Goal: Information Seeking & Learning: Learn about a topic

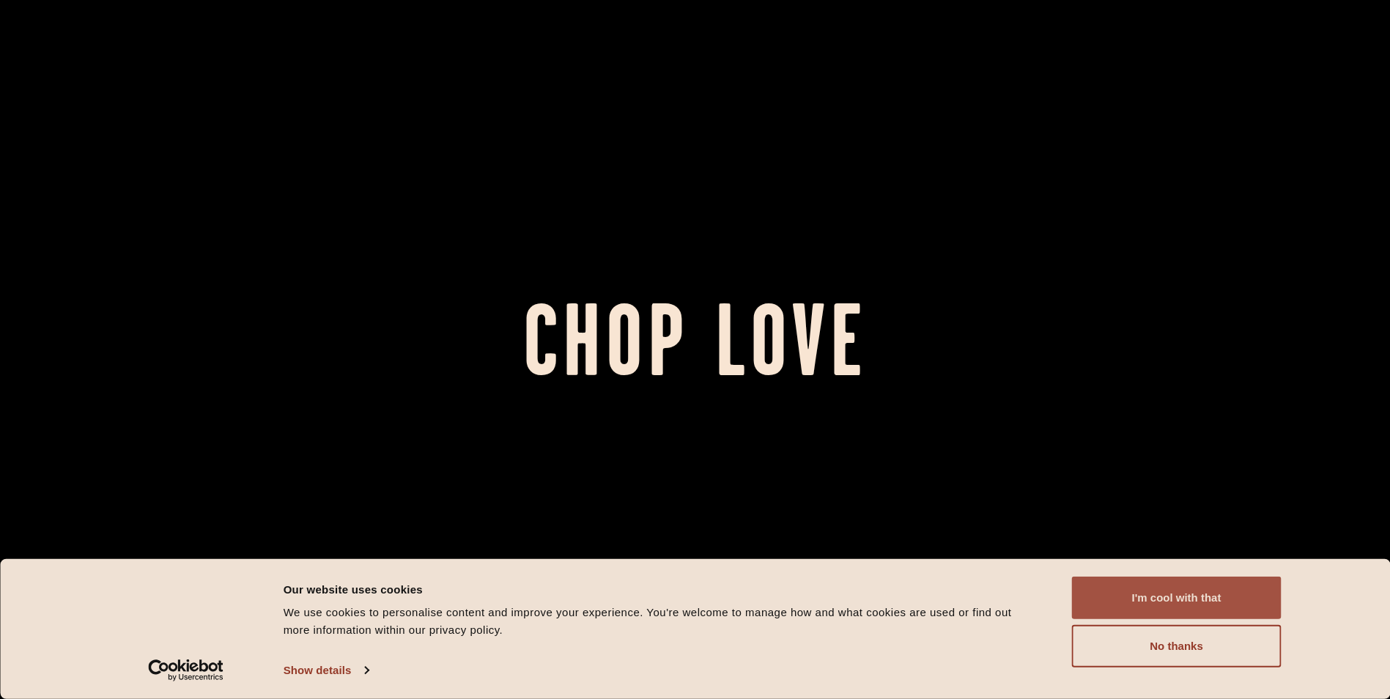
click at [1131, 596] on button "I'm cool with that" at bounding box center [1177, 598] width 210 height 42
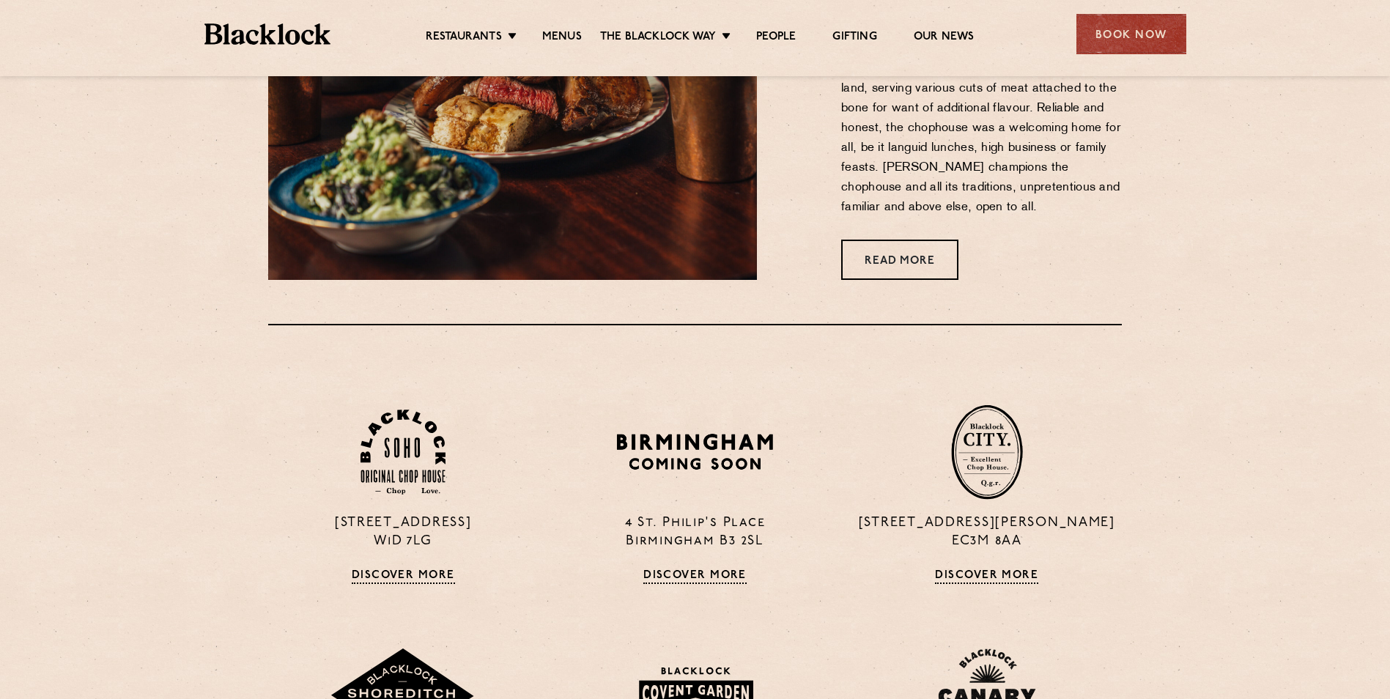
scroll to position [1099, 0]
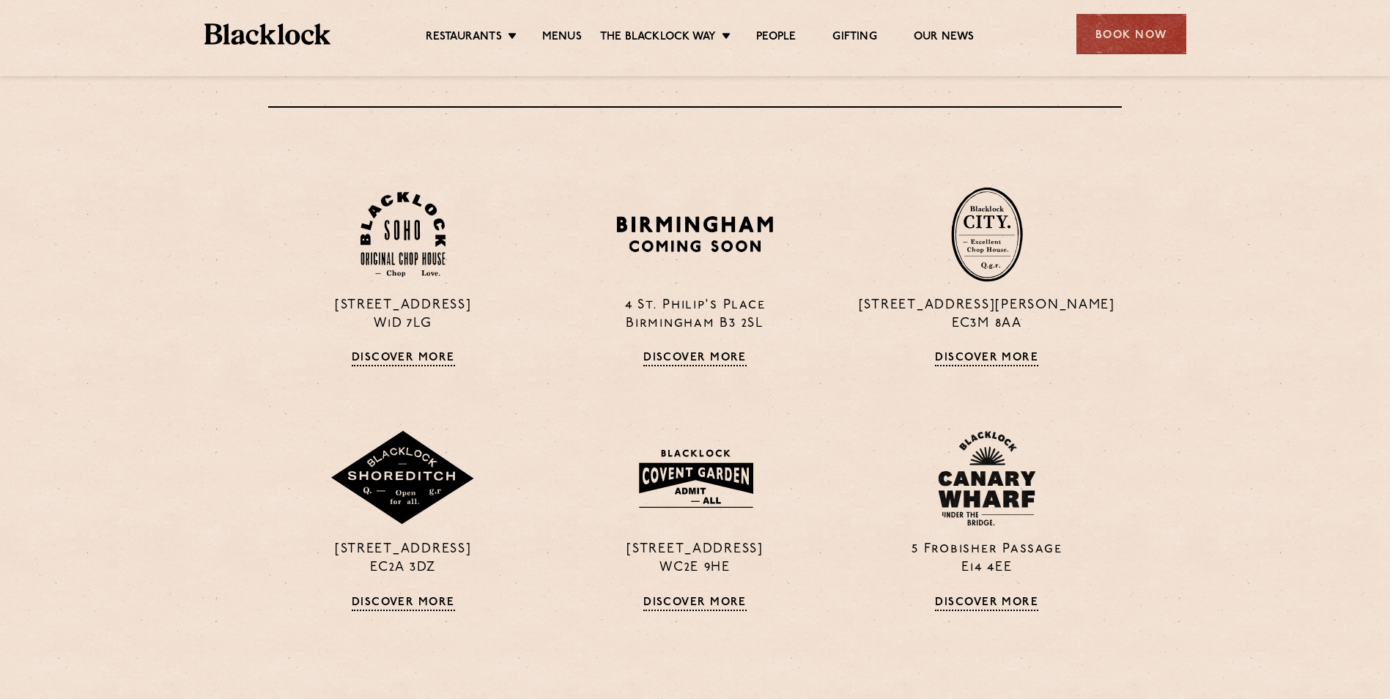
click at [453, 621] on div "[STREET_ADDRESS] Discover More [STREET_ADDRESS] Discover More [STREET_ADDRESS][…" at bounding box center [694, 516] width 875 height 820
click at [434, 596] on link "Discover More" at bounding box center [403, 603] width 103 height 15
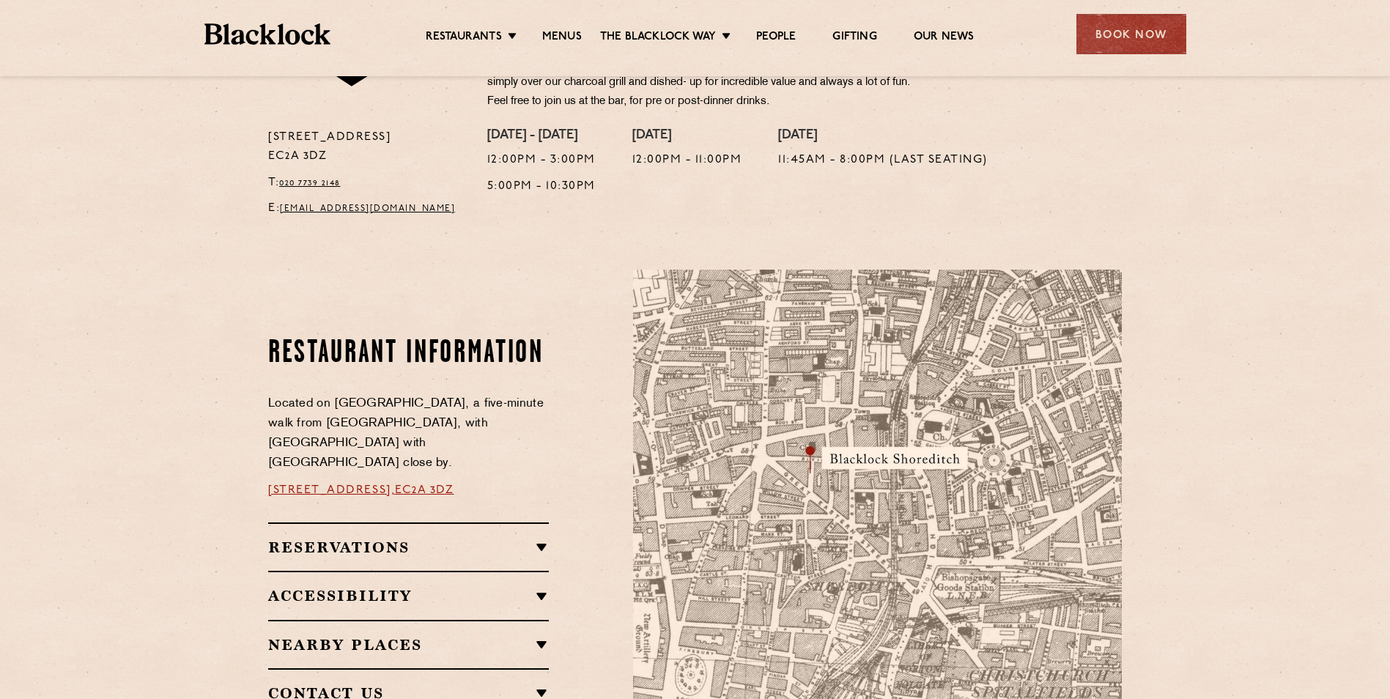
scroll to position [659, 0]
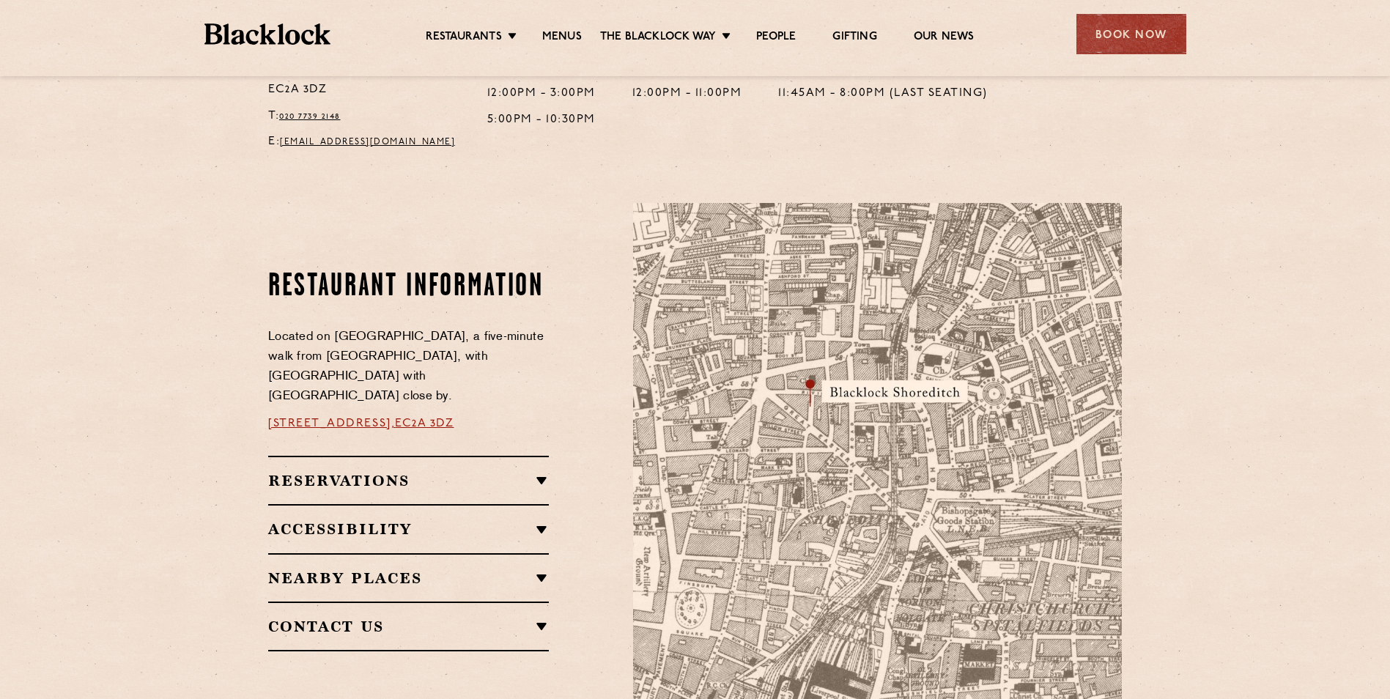
click at [580, 33] on link "Menus" at bounding box center [562, 38] width 40 height 16
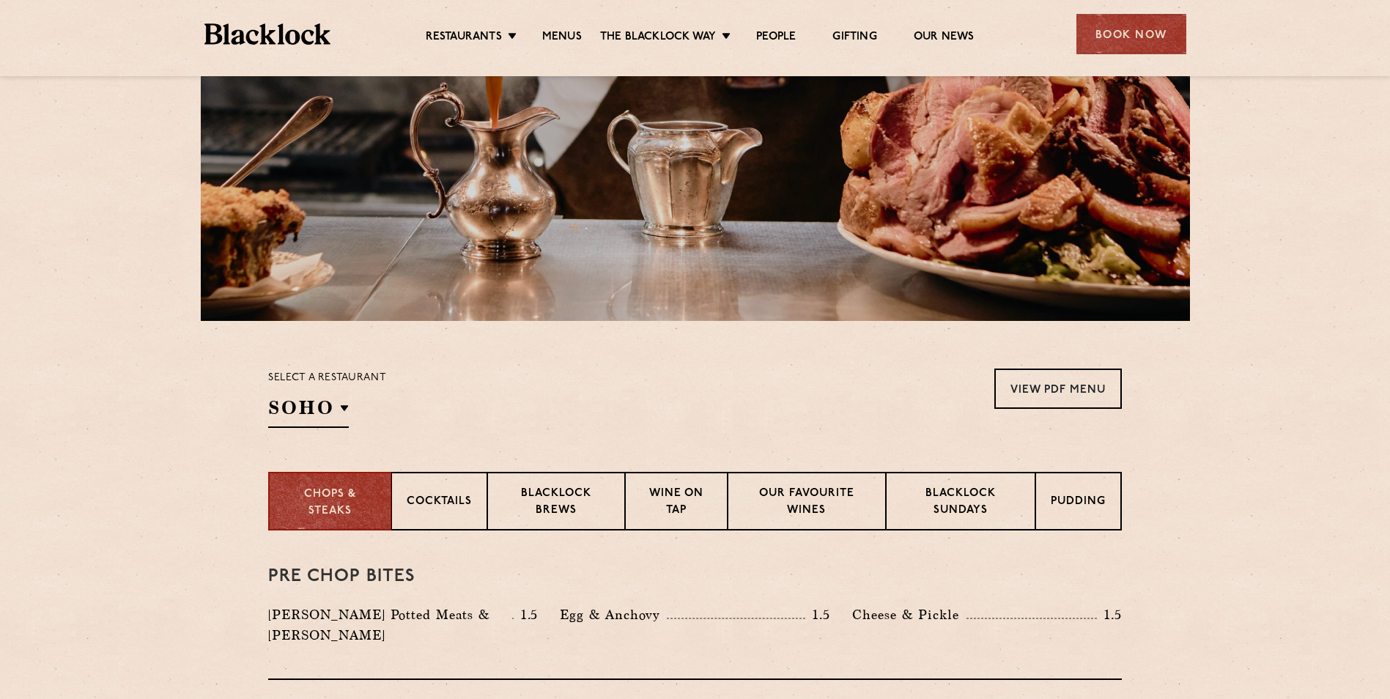
scroll to position [189, 0]
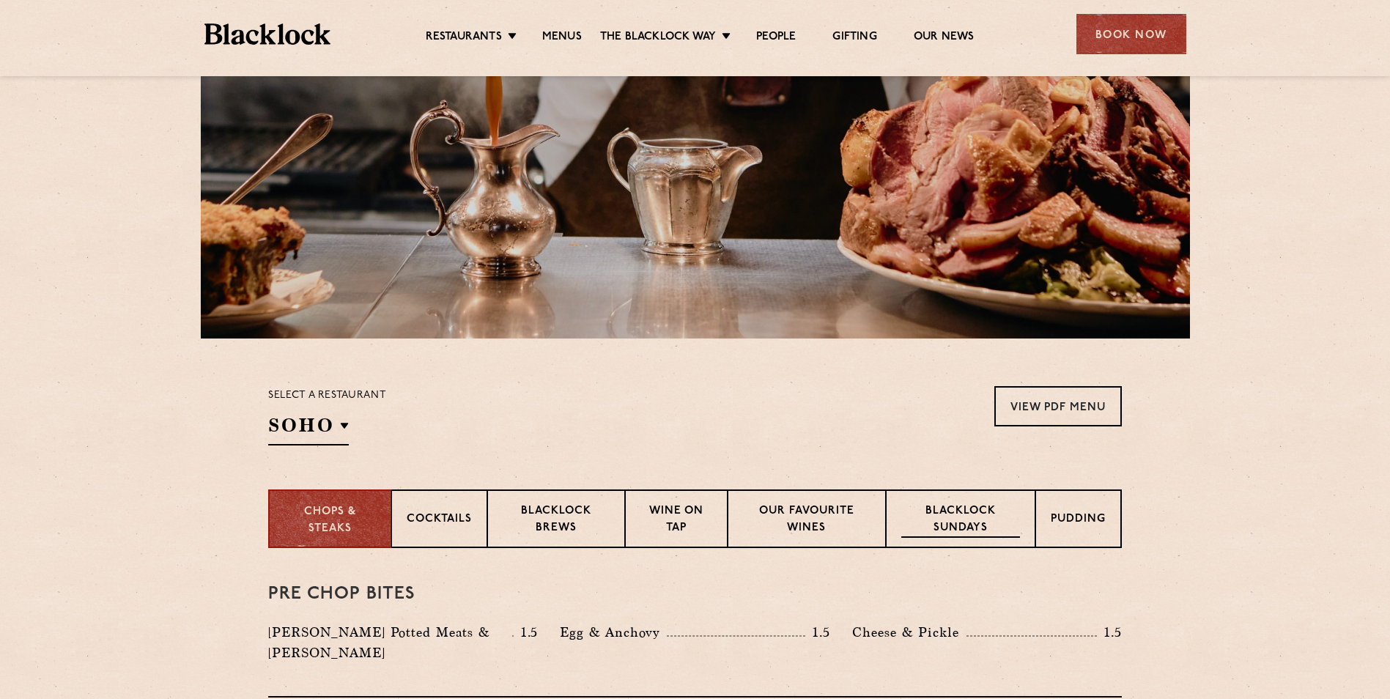
click at [979, 522] on p "Blacklock Sundays" at bounding box center [960, 520] width 119 height 34
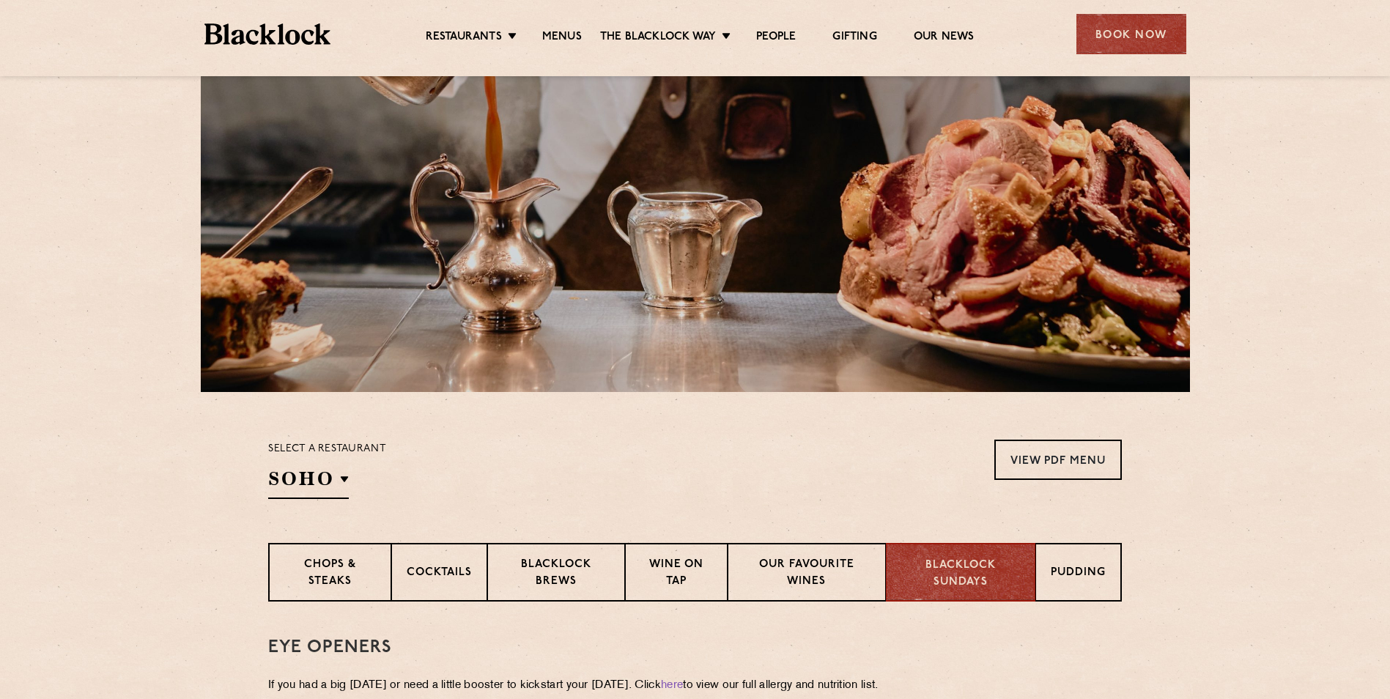
scroll to position [0, 0]
